Goal: Find specific page/section: Find specific page/section

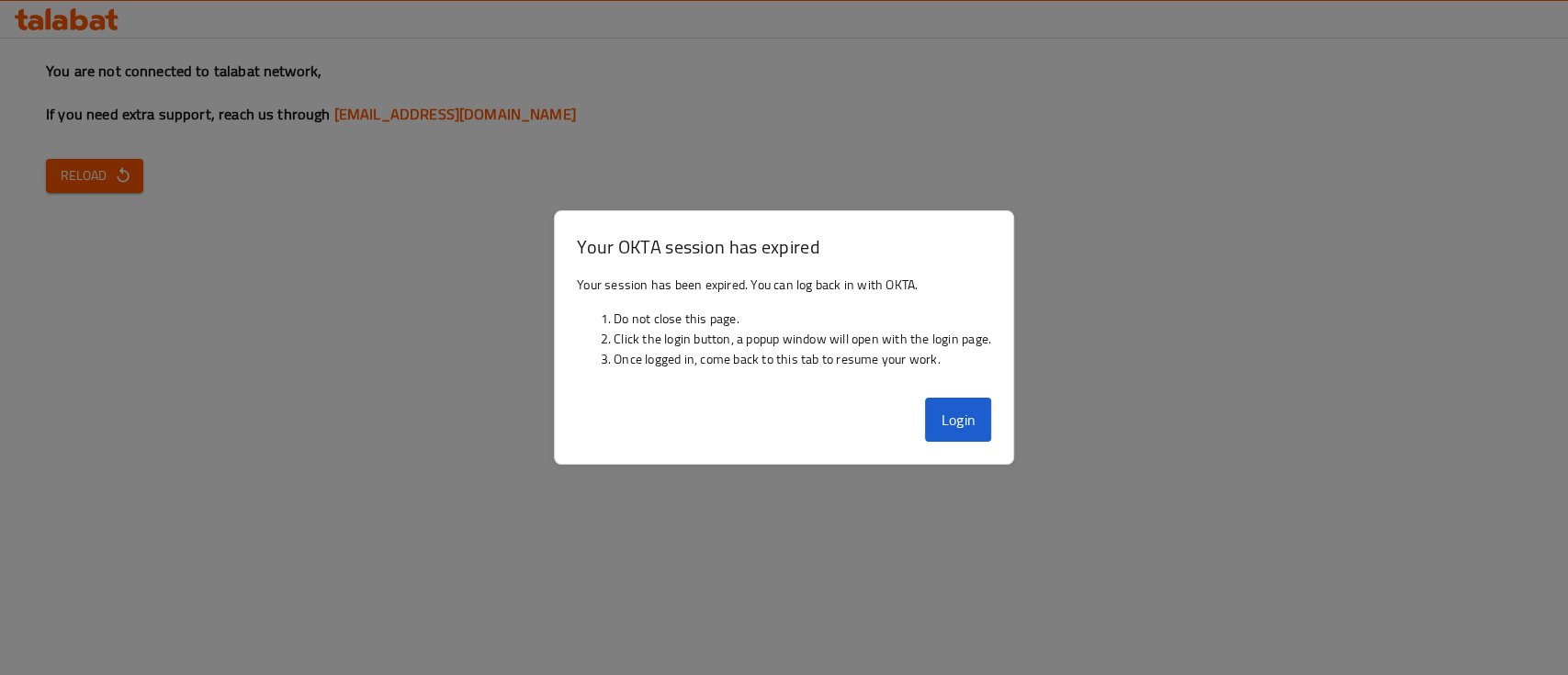
click at [921, 411] on div "Login" at bounding box center [784, 428] width 459 height 74
click at [926, 411] on button "Login" at bounding box center [958, 419] width 66 height 44
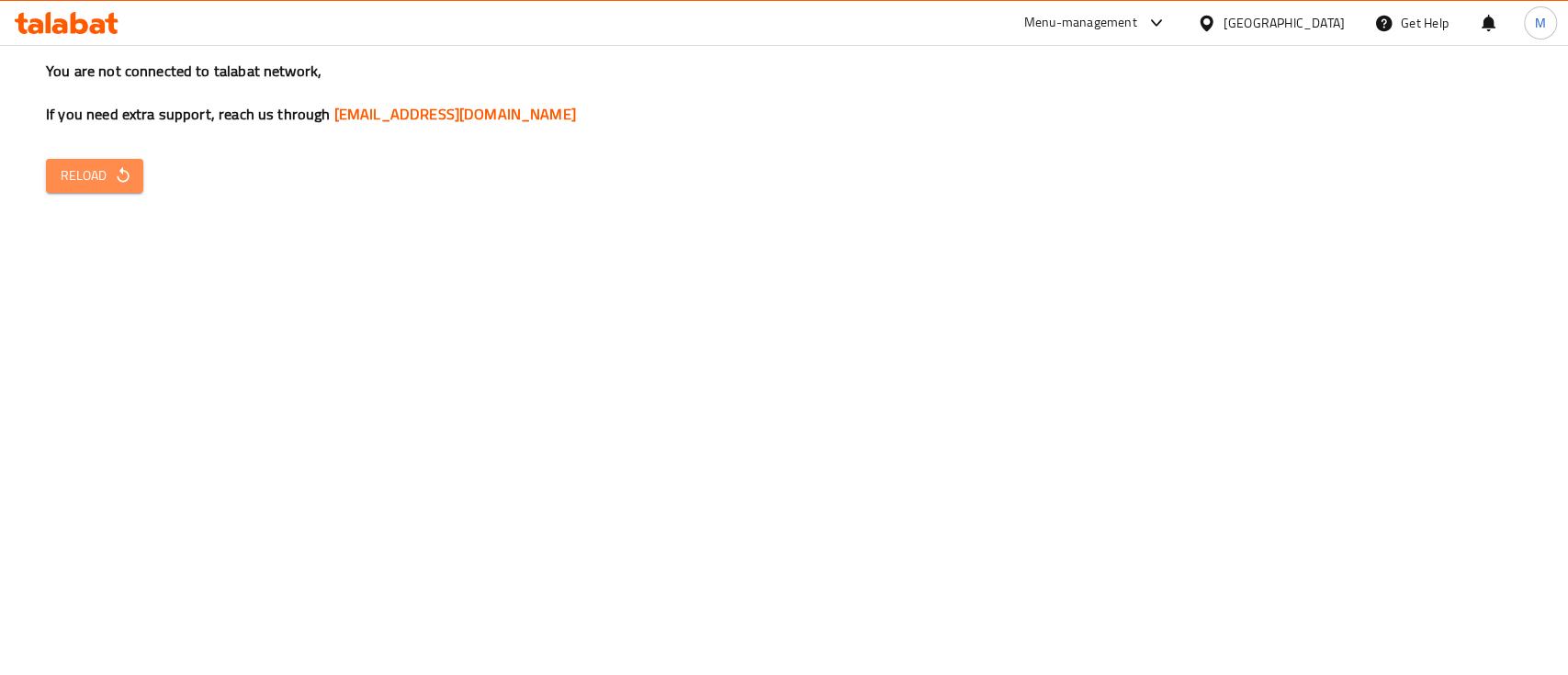
click at [94, 179] on span "Reload" at bounding box center [94, 176] width 68 height 23
click at [110, 165] on span "Reload" at bounding box center [94, 176] width 68 height 23
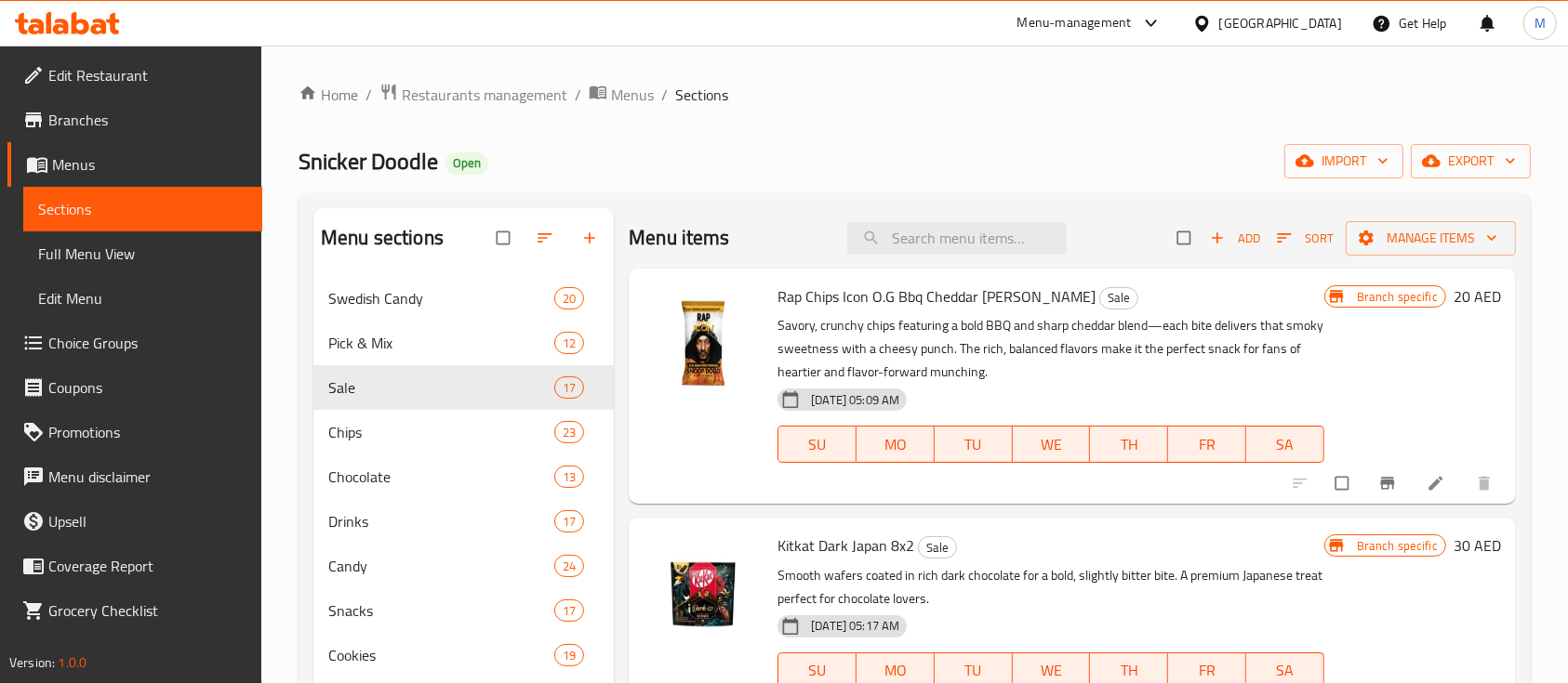
scroll to position [2, 0]
click at [399, 95] on span "breadcrumb" at bounding box center [390, 95] width 22 height 24
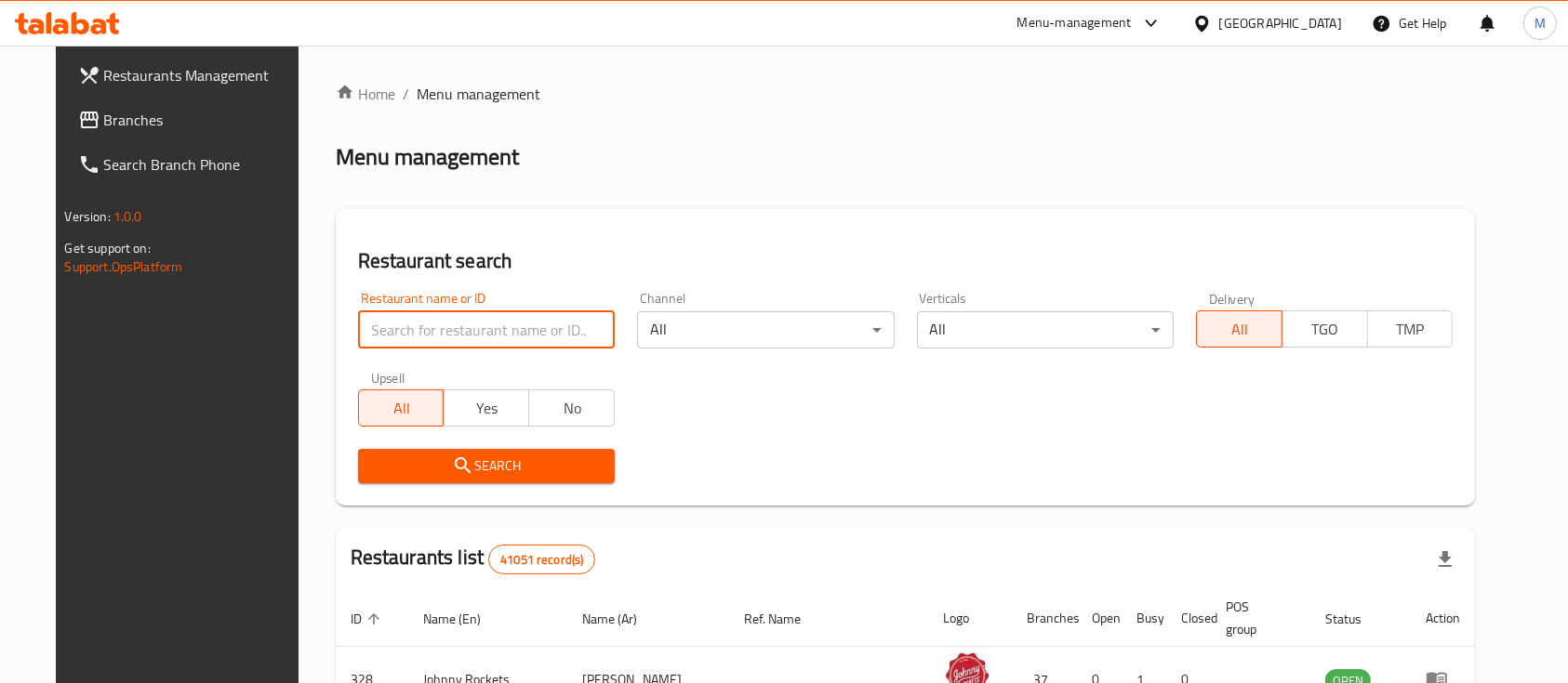
click at [399, 331] on input "search" at bounding box center [486, 330] width 257 height 37
paste input "Norii"
type input "Norii"
click button "Search" at bounding box center [486, 466] width 257 height 34
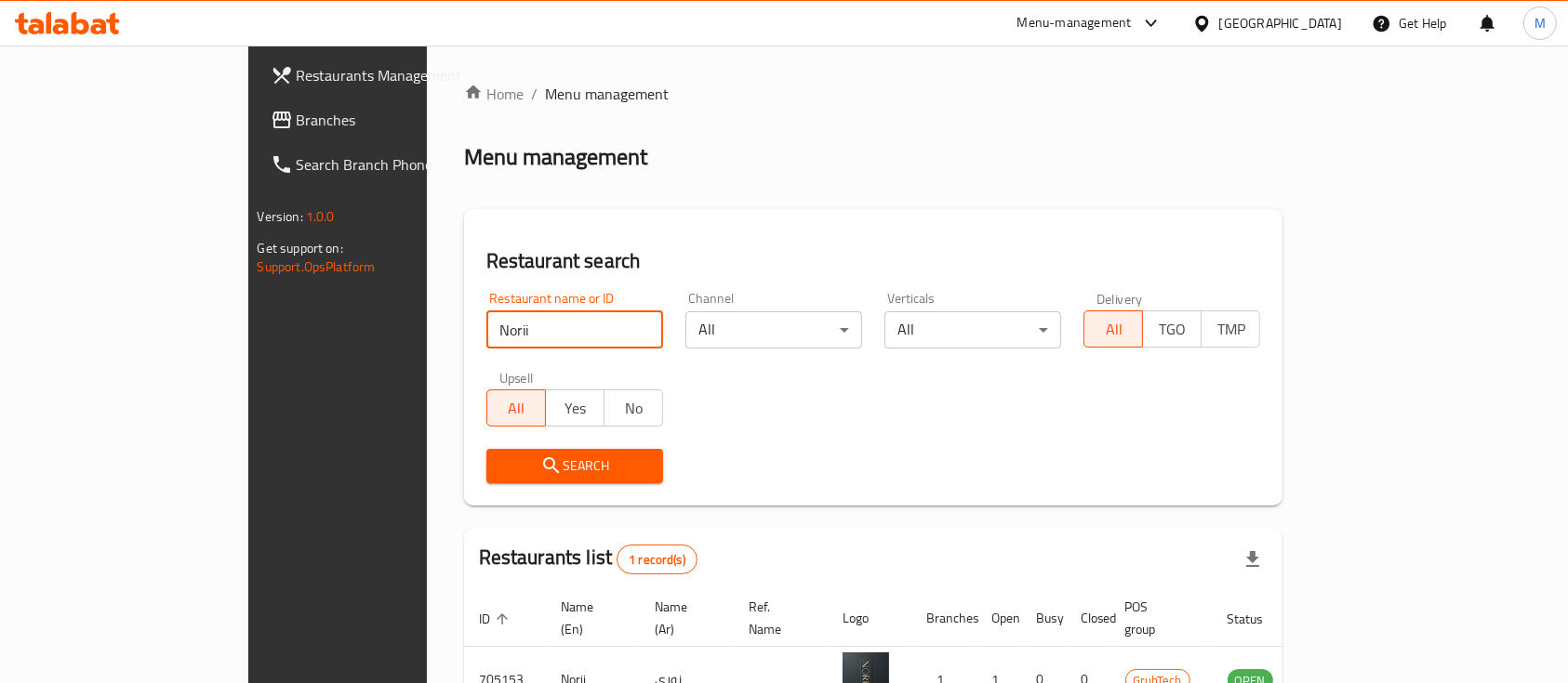
scroll to position [109, 0]
